Goal: Find specific page/section: Find specific page/section

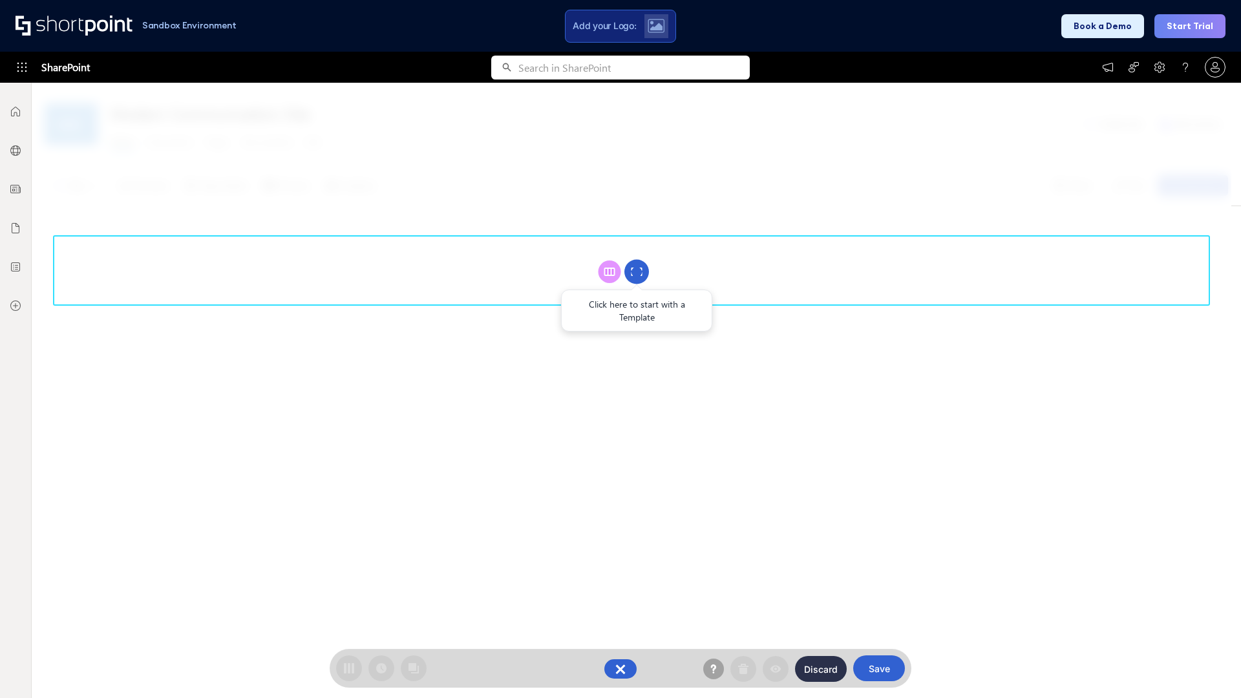
click at [637, 272] on circle at bounding box center [637, 272] width 25 height 25
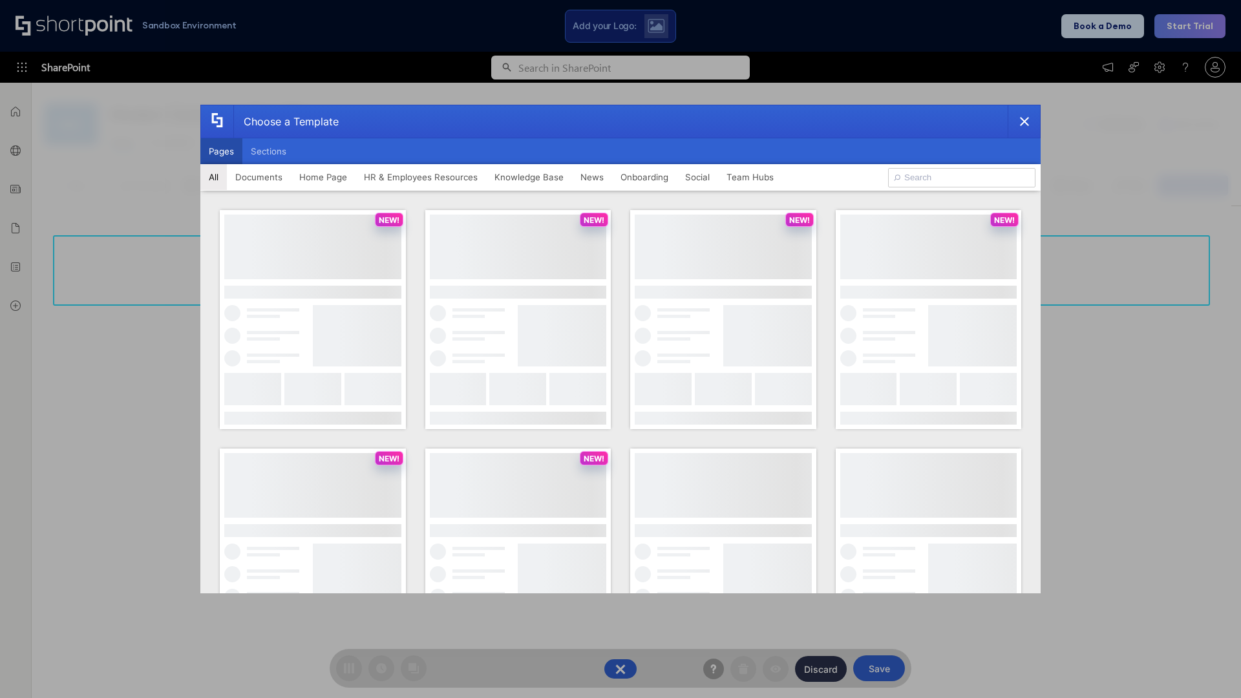
click at [221, 151] on button "Pages" at bounding box center [221, 151] width 42 height 26
type input "HR 7"
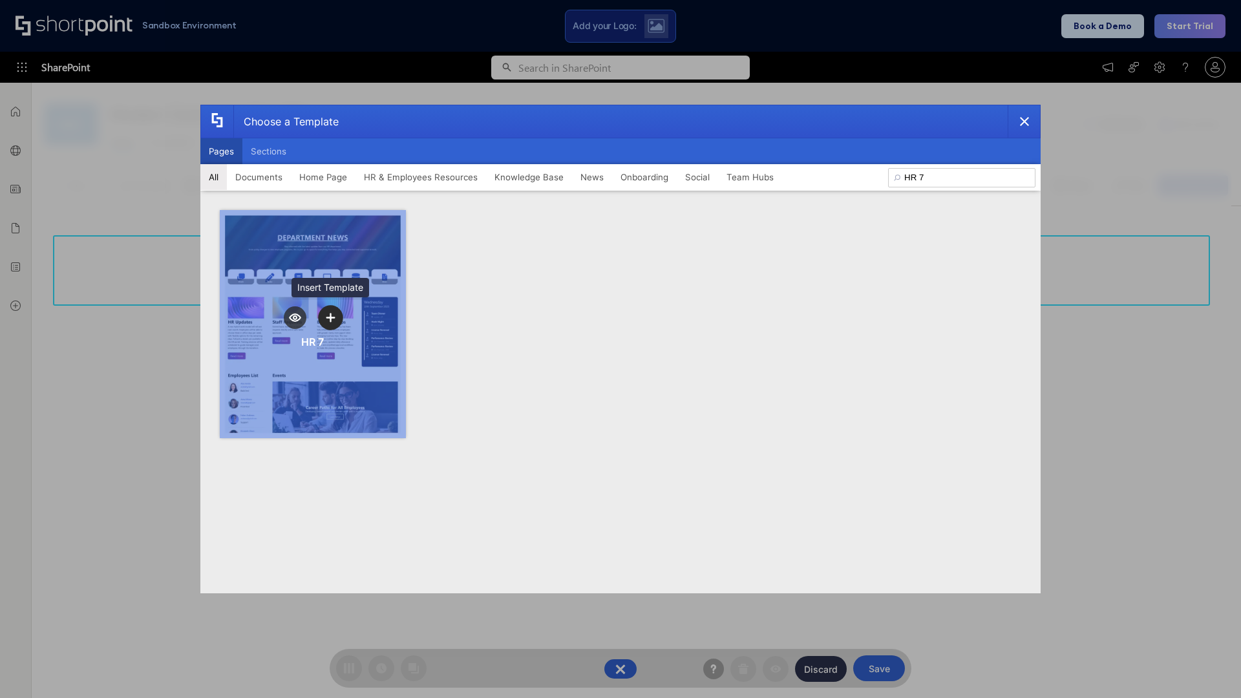
click at [330, 317] on icon "template selector" at bounding box center [330, 317] width 9 height 9
